Goal: Task Accomplishment & Management: Manage account settings

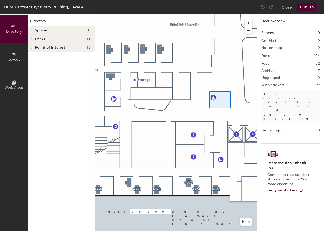
click at [209, 14] on div at bounding box center [176, 14] width 162 height 0
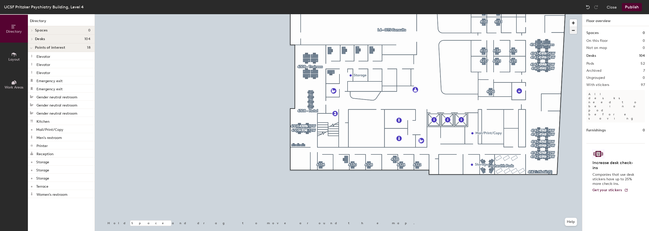
click at [324, 31] on span "button" at bounding box center [572, 30] width 7 height 7
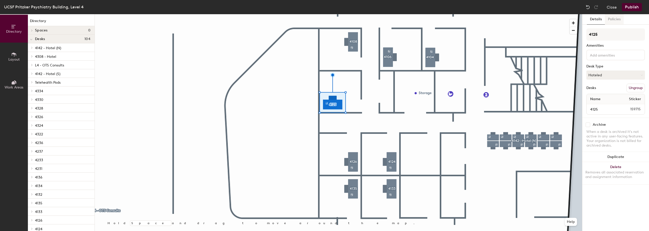
click at [324, 20] on button "Policies" at bounding box center [614, 19] width 19 height 10
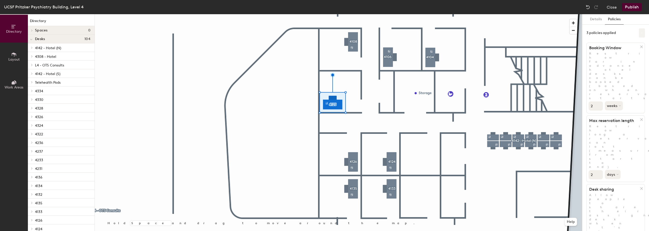
click at [324, 31] on button at bounding box center [642, 32] width 6 height 9
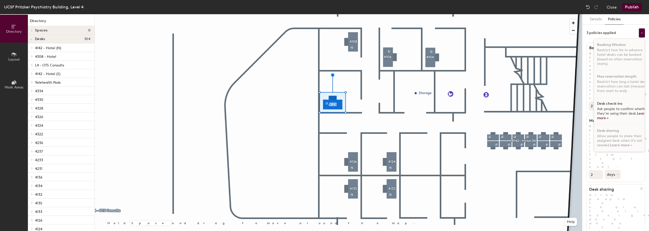
scroll to position [3, 0]
click at [324, 102] on h1 "Desk check-ins" at bounding box center [609, 104] width 25 height 4
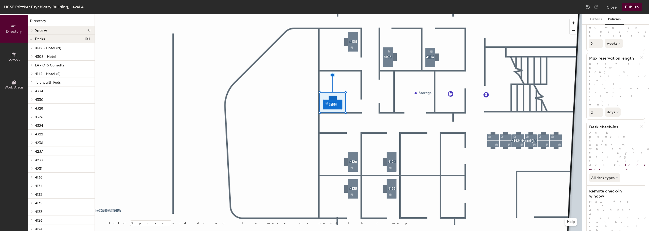
scroll to position [63, 0]
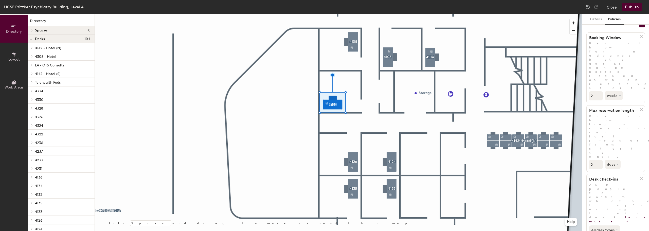
scroll to position [0, 0]
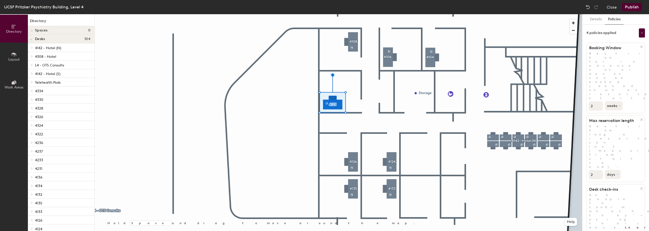
click at [324, 7] on button "Publish" at bounding box center [632, 7] width 20 height 8
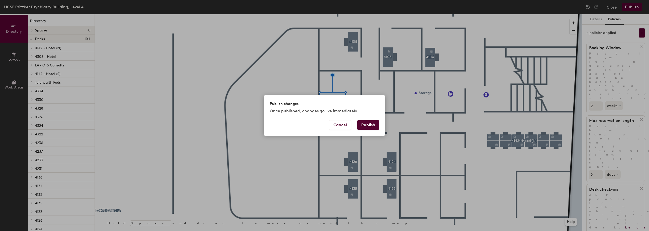
click at [324, 126] on button "Publish" at bounding box center [368, 125] width 22 height 10
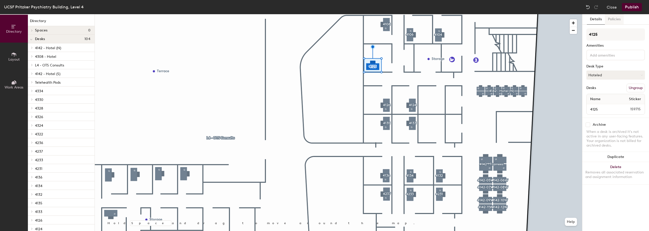
click at [617, 18] on button "Policies" at bounding box center [614, 19] width 19 height 10
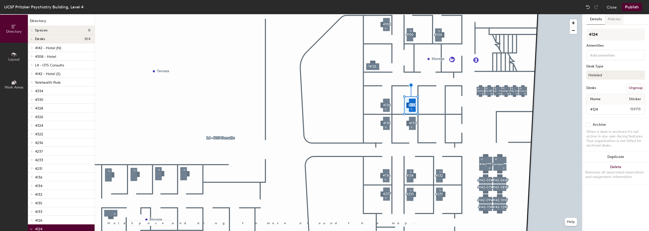
click at [616, 19] on button "Policies" at bounding box center [614, 19] width 19 height 10
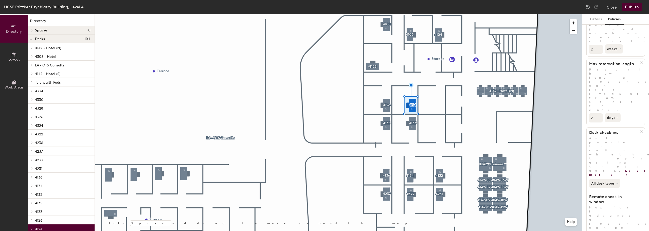
scroll to position [63, 0]
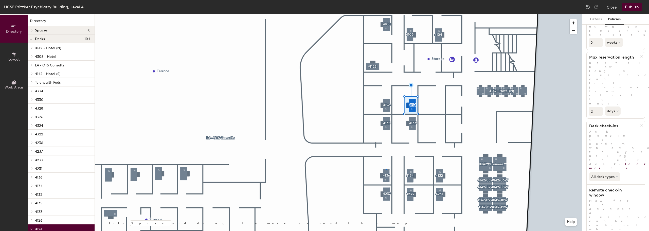
click at [386, 14] on div at bounding box center [338, 14] width 487 height 0
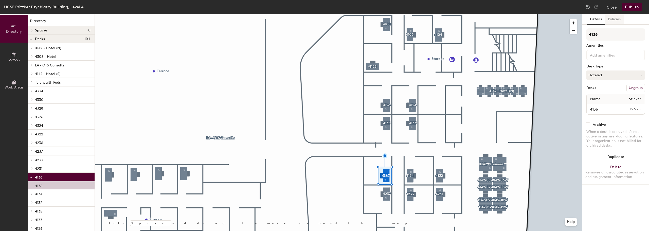
click at [613, 20] on button "Policies" at bounding box center [614, 19] width 19 height 10
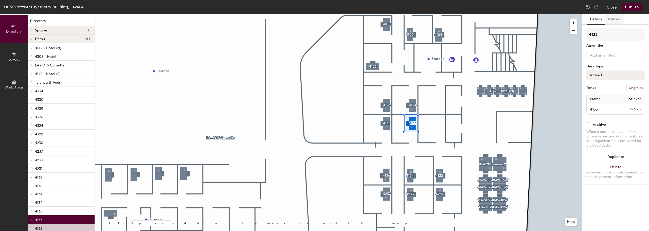
click at [612, 19] on button "Policies" at bounding box center [614, 19] width 19 height 10
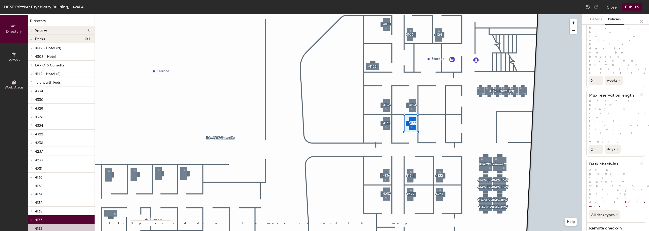
scroll to position [51, 0]
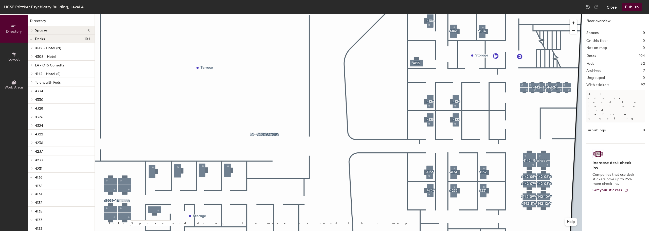
click at [612, 6] on button "Close" at bounding box center [611, 7] width 10 height 8
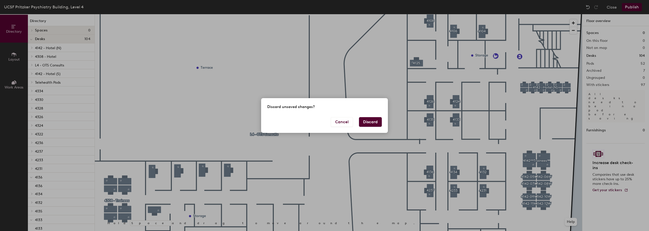
click at [371, 120] on button "Discard" at bounding box center [370, 122] width 23 height 10
